Goal: Complete application form

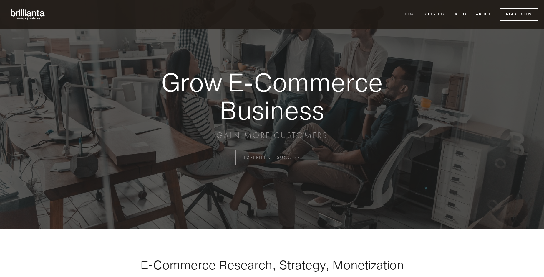
scroll to position [1544, 0]
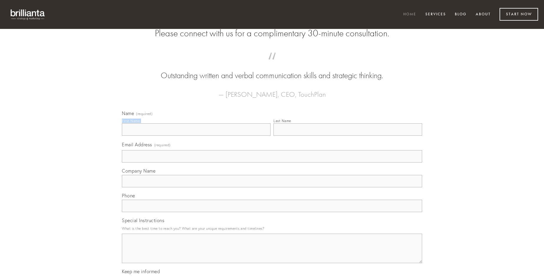
type input "[PERSON_NAME]"
click at [348, 136] on input "Last Name" at bounding box center [348, 129] width 149 height 12
type input "[PERSON_NAME]"
click at [272, 162] on input "Email Address (required)" at bounding box center [272, 156] width 301 height 12
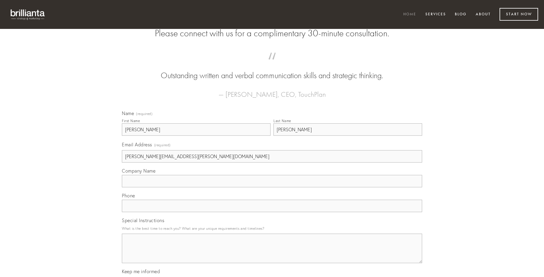
type input "[PERSON_NAME][EMAIL_ADDRESS][PERSON_NAME][DOMAIN_NAME]"
click at [272, 187] on input "Company Name" at bounding box center [272, 181] width 301 height 12
type input "spiculum"
click at [272, 212] on input "text" at bounding box center [272, 205] width 301 height 12
click at [272, 253] on textarea "Special Instructions" at bounding box center [272, 247] width 301 height 29
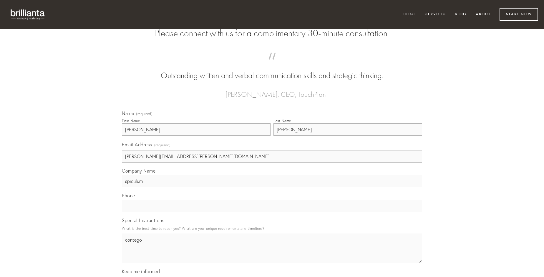
type textarea "contego"
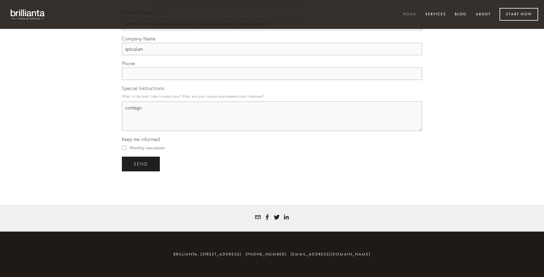
click at [141, 164] on span "send" at bounding box center [141, 163] width 14 height 5
